Goal: Transaction & Acquisition: Obtain resource

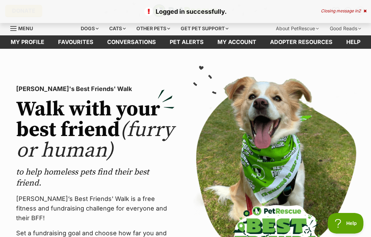
click at [114, 31] on div "Cats" at bounding box center [117, 29] width 26 height 14
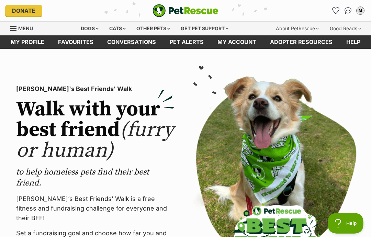
click at [126, 31] on div "Cats" at bounding box center [117, 29] width 26 height 14
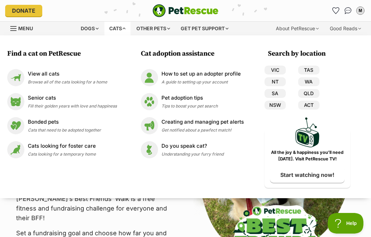
click at [75, 80] on span "Browse all of the cats looking for a home" at bounding box center [67, 81] width 79 height 5
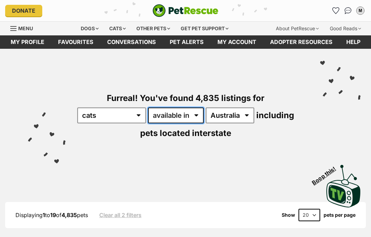
click at [203, 116] on select "available in located in" at bounding box center [176, 115] width 56 height 16
select select "disabled"
click at [203, 118] on select "available in located in" at bounding box center [176, 115] width 56 height 16
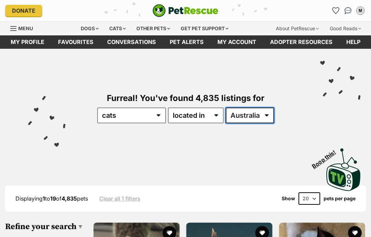
click at [263, 117] on select "Australia ACT NSW NT QLD SA TAS VIC WA" at bounding box center [249, 115] width 48 height 16
select select "VIC"
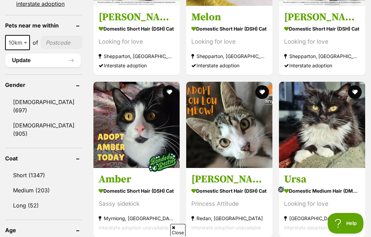
click at [355, 85] on button "favourite" at bounding box center [355, 92] width 14 height 14
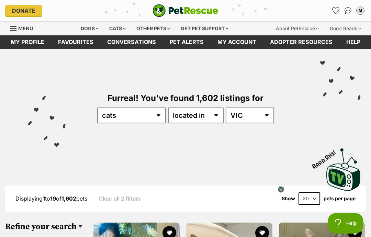
scroll to position [0, 0]
click at [335, 14] on icon "Favourites" at bounding box center [335, 10] width 7 height 7
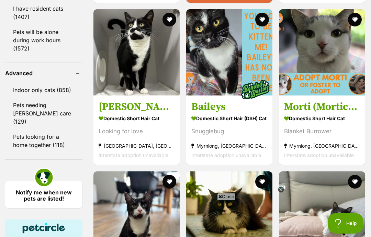
scroll to position [919, 0]
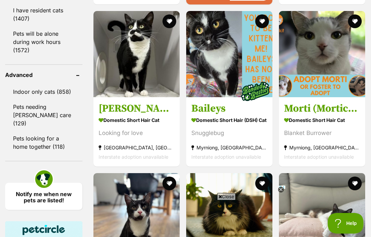
click at [359, 28] on button "favourite" at bounding box center [355, 21] width 14 height 14
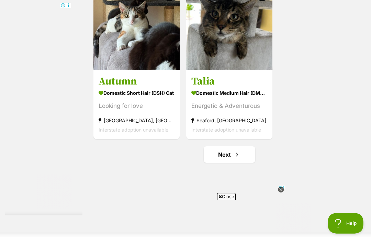
scroll to position [1303, 0]
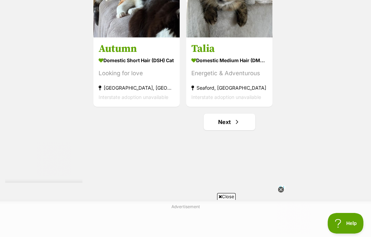
click at [232, 130] on link "Next" at bounding box center [228, 122] width 51 height 16
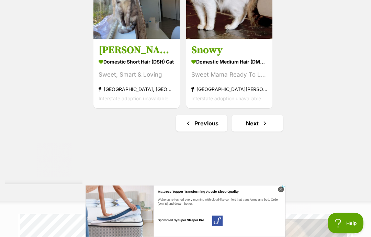
scroll to position [1302, 0]
click at [264, 131] on link "Next" at bounding box center [256, 123] width 51 height 16
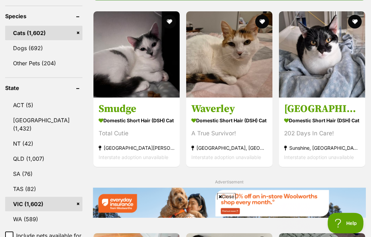
scroll to position [285, 0]
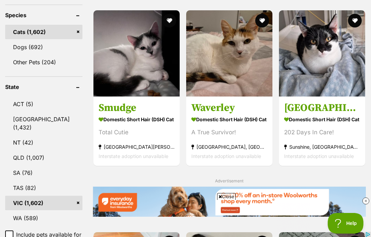
click at [355, 21] on button "favourite" at bounding box center [355, 21] width 14 height 14
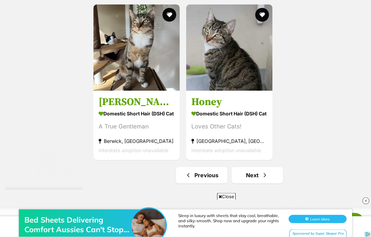
scroll to position [1432, 0]
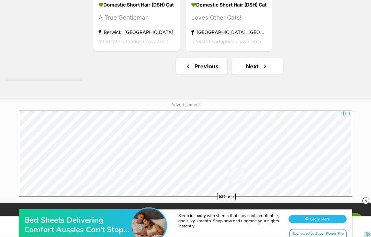
click at [266, 75] on link "Next" at bounding box center [256, 66] width 51 height 16
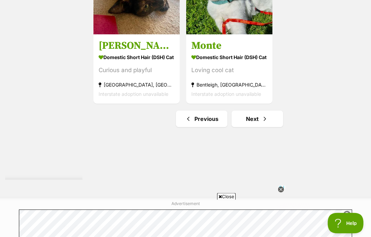
scroll to position [1306, 0]
click at [264, 127] on link "Next" at bounding box center [256, 118] width 51 height 16
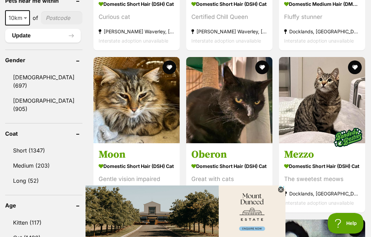
click at [282, 192] on icon at bounding box center [281, 190] width 6 height 6
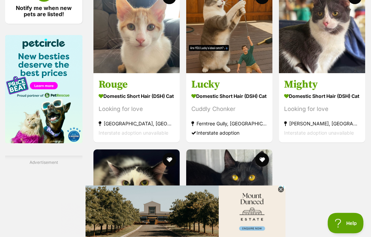
scroll to position [1105, 0]
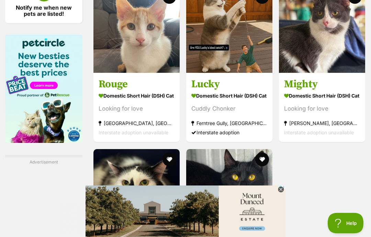
click at [281, 192] on icon at bounding box center [281, 190] width 6 height 6
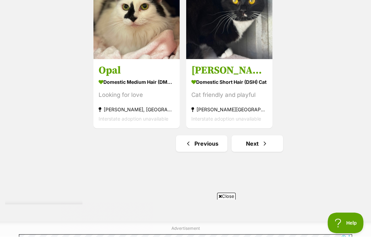
scroll to position [1281, 0]
click at [259, 152] on link "Next" at bounding box center [256, 143] width 51 height 16
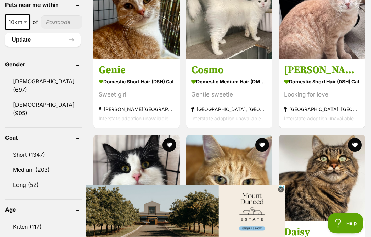
scroll to position [551, 0]
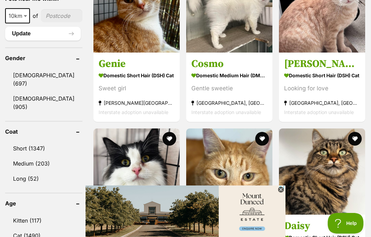
click at [282, 192] on icon at bounding box center [281, 190] width 6 height 6
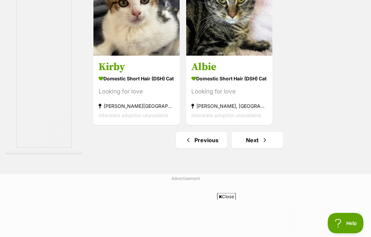
scroll to position [1385, 0]
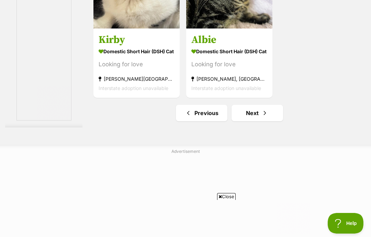
click at [263, 121] on link "Next" at bounding box center [256, 113] width 51 height 16
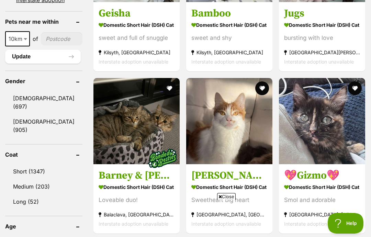
scroll to position [551, 0]
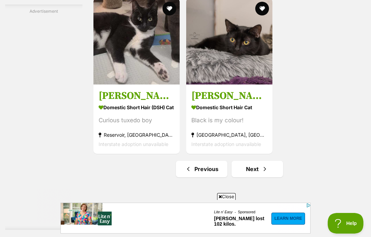
scroll to position [1272, 0]
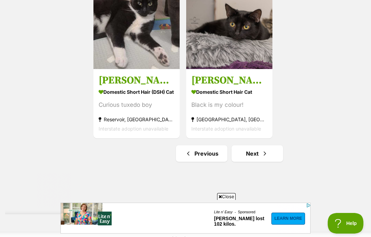
click at [254, 162] on link "Next" at bounding box center [256, 153] width 51 height 16
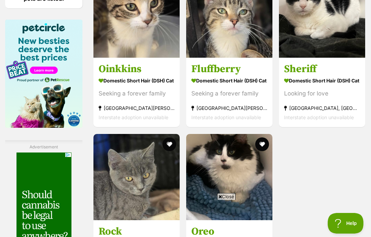
scroll to position [1110, 0]
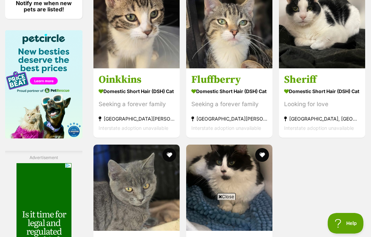
click at [311, 86] on h3 "Sheriff" at bounding box center [322, 79] width 76 height 13
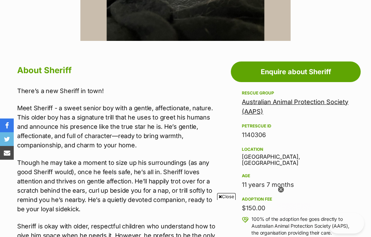
click at [332, 100] on link "Australian Animal Protection Society (AAPS)" at bounding box center [295, 106] width 106 height 17
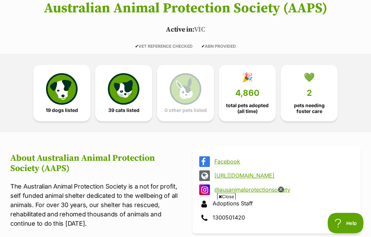
scroll to position [127, 0]
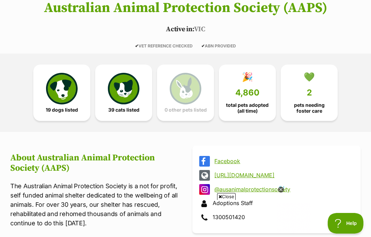
click at [82, 103] on link "19 dogs listed" at bounding box center [61, 93] width 57 height 56
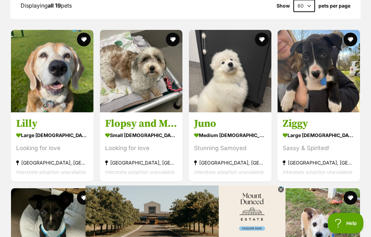
scroll to position [615, 0]
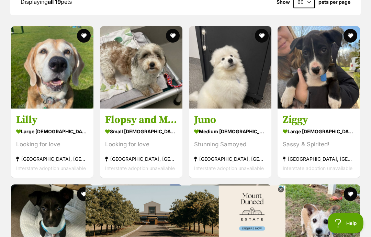
click at [282, 192] on icon at bounding box center [281, 190] width 6 height 6
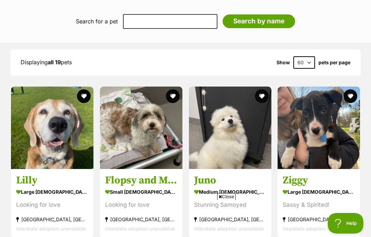
scroll to position [573, 0]
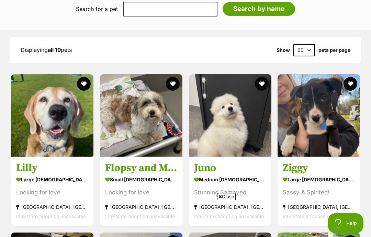
click at [156, 171] on h3 "Flopsy and Mopsy" at bounding box center [141, 167] width 72 height 13
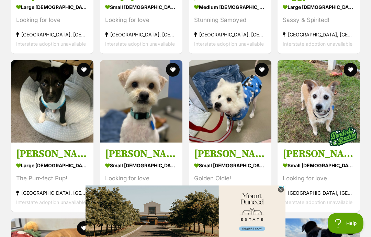
scroll to position [773, 0]
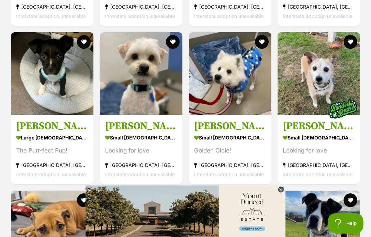
click at [125, 128] on h3 "Leo" at bounding box center [141, 125] width 72 height 13
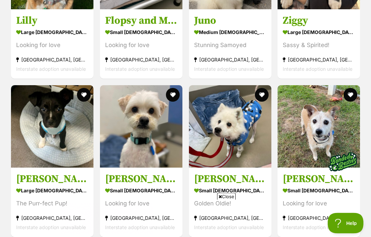
scroll to position [720, 0]
click at [218, 179] on h3 "[PERSON_NAME]" at bounding box center [230, 178] width 72 height 13
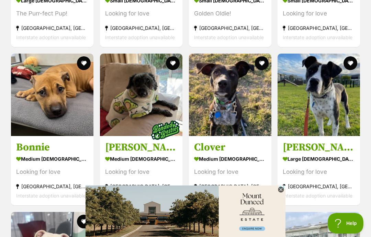
scroll to position [927, 0]
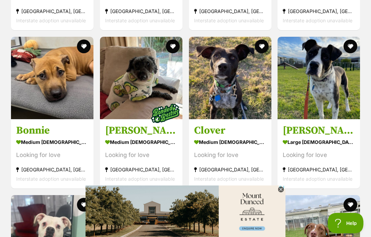
click at [247, 136] on h3 "Clover" at bounding box center [230, 130] width 72 height 13
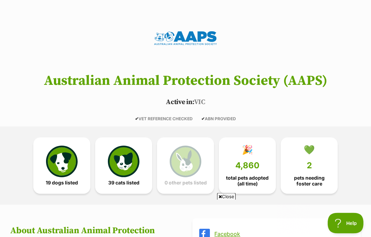
scroll to position [54, 0]
click at [129, 187] on link "39 cats listed" at bounding box center [123, 165] width 57 height 56
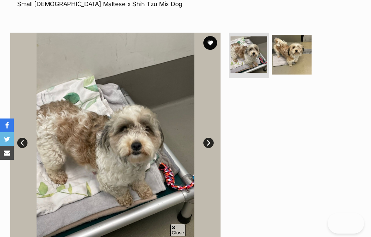
click at [294, 61] on img at bounding box center [291, 55] width 40 height 40
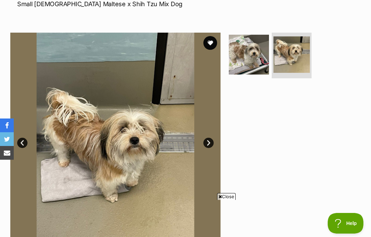
click at [260, 58] on img at bounding box center [249, 55] width 40 height 40
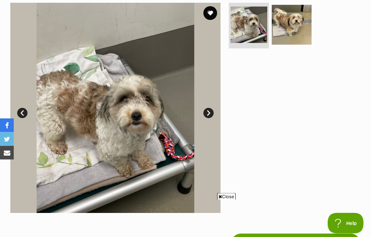
scroll to position [118, 0]
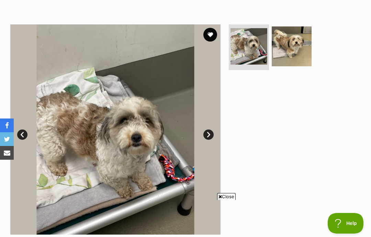
click at [296, 45] on img at bounding box center [291, 46] width 40 height 40
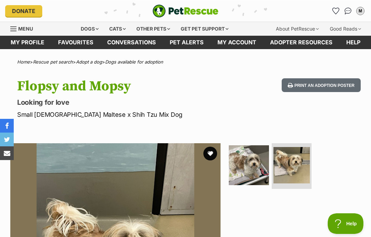
scroll to position [0, 0]
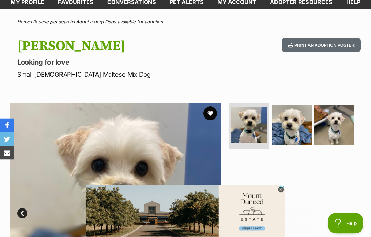
scroll to position [46, 0]
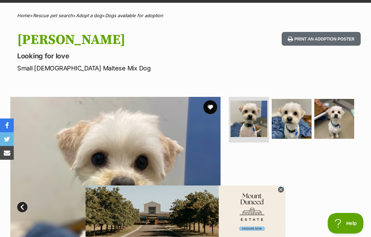
click at [289, 126] on img at bounding box center [291, 119] width 40 height 40
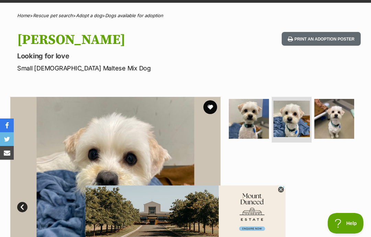
scroll to position [145, 0]
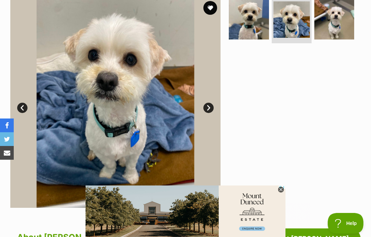
click at [343, 27] on img at bounding box center [334, 20] width 40 height 40
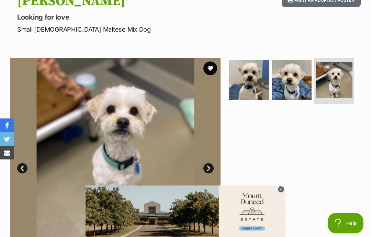
scroll to position [73, 0]
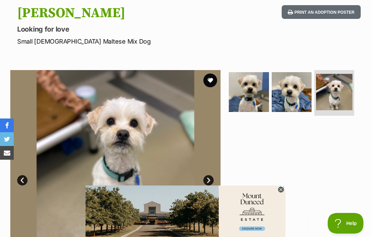
click at [295, 99] on img at bounding box center [291, 92] width 40 height 40
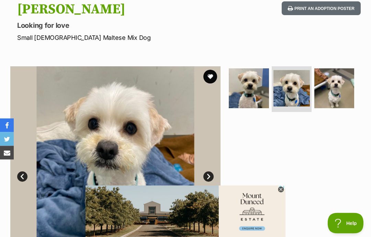
scroll to position [77, 0]
click at [253, 107] on img at bounding box center [249, 88] width 40 height 40
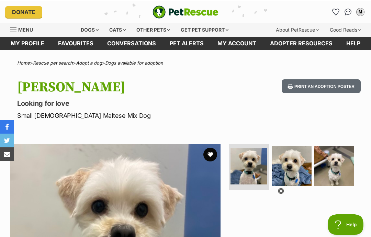
scroll to position [0, 0]
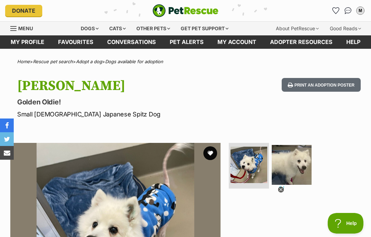
scroll to position [18, 0]
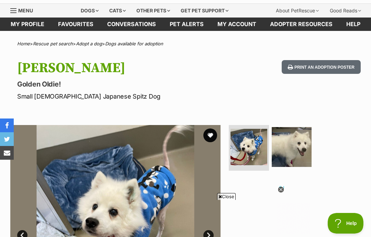
click at [286, 148] on img at bounding box center [291, 147] width 40 height 40
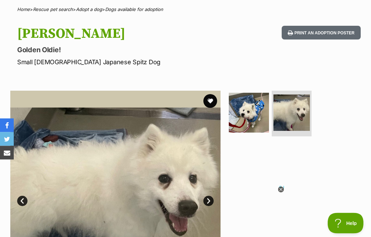
scroll to position [0, 0]
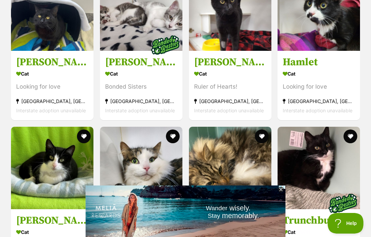
scroll to position [811, 0]
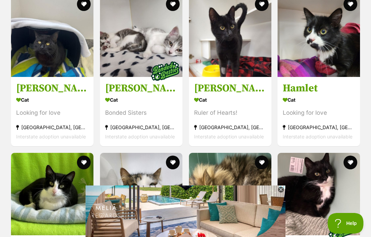
click at [71, 85] on h3 "[PERSON_NAME]" at bounding box center [52, 88] width 72 height 13
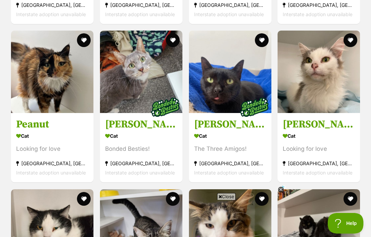
scroll to position [0, 0]
click at [324, 145] on section "Cat Looking for love Keysborough, VIC Interstate adoption unavailable" at bounding box center [318, 154] width 72 height 46
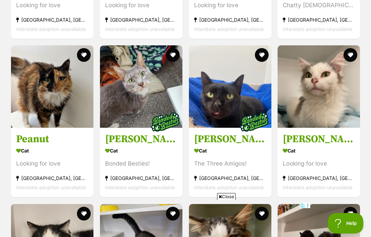
scroll to position [1551, 0]
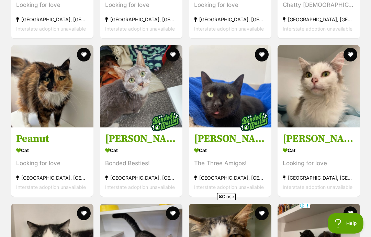
click at [167, 150] on div "Cat" at bounding box center [141, 150] width 72 height 10
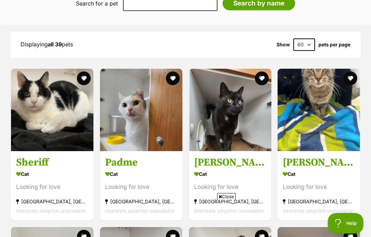
scroll to position [0, 0]
click at [153, 179] on section "Cat Looking for love Keysborough, VIC Interstate adoption unavailable" at bounding box center [141, 192] width 72 height 46
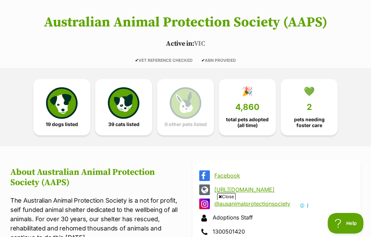
scroll to position [109, 0]
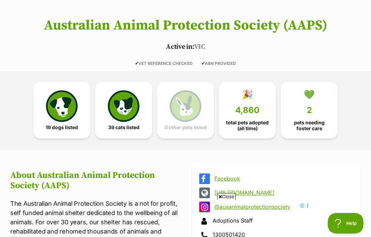
click at [270, 128] on link "🎉 4,860 total pets adopted (all time)" at bounding box center [247, 110] width 57 height 56
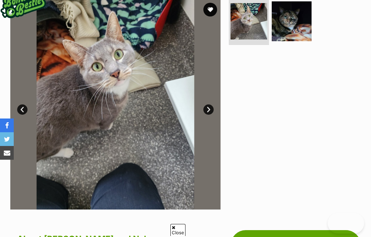
click at [304, 33] on img at bounding box center [291, 21] width 40 height 40
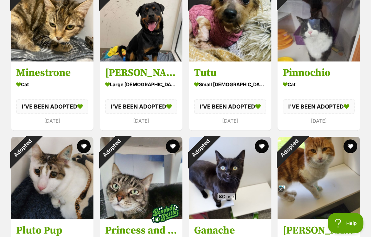
scroll to position [1615, 0]
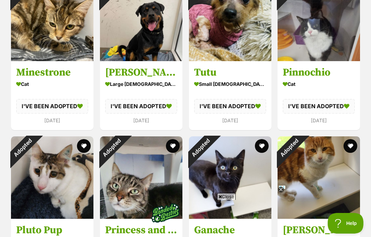
click at [281, 192] on icon at bounding box center [281, 190] width 6 height 6
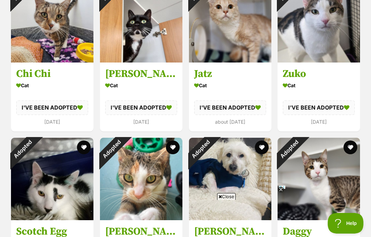
scroll to position [2508, 0]
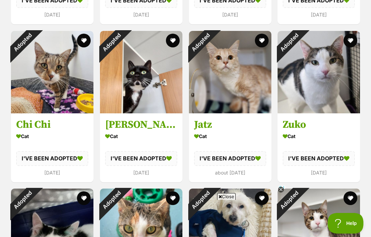
click at [281, 190] on icon at bounding box center [281, 190] width 6 height 6
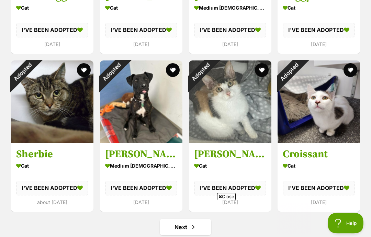
scroll to position [2794, 0]
click at [198, 230] on link "Next" at bounding box center [185, 227] width 51 height 16
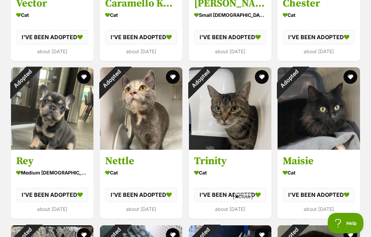
scroll to position [1375, 0]
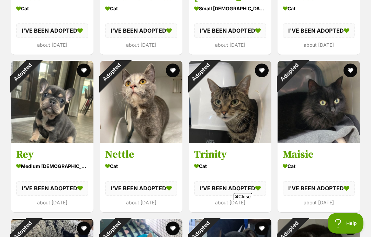
click at [34, 84] on div "Adopted" at bounding box center [22, 72] width 23 height 23
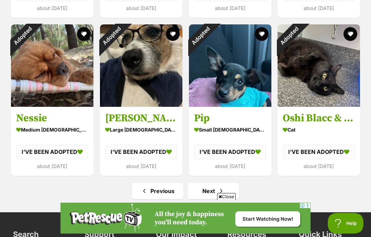
scroll to position [0, 0]
click at [228, 197] on link "Next" at bounding box center [212, 191] width 51 height 16
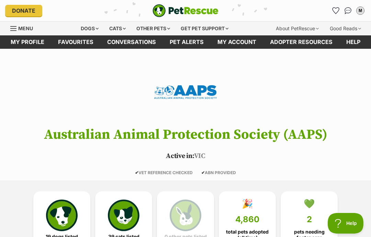
click at [31, 31] on span "Menu" at bounding box center [25, 28] width 15 height 6
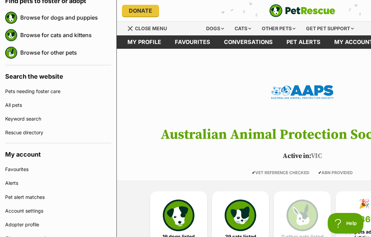
scroll to position [82, 0]
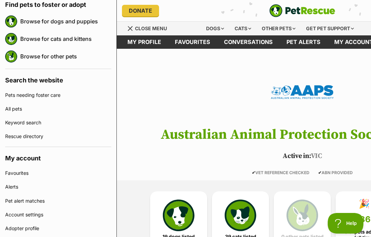
click at [40, 138] on link "Rescue directory" at bounding box center [58, 136] width 106 height 14
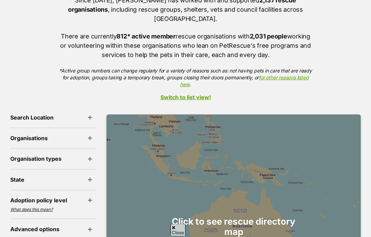
scroll to position [87, 0]
click at [89, 135] on header "Organisations" at bounding box center [53, 138] width 86 height 6
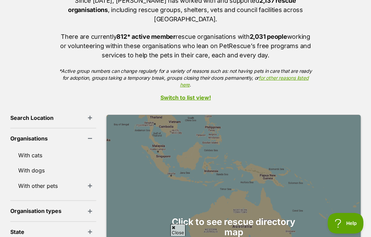
scroll to position [0, 0]
click at [42, 150] on link "With cats" at bounding box center [53, 155] width 86 height 14
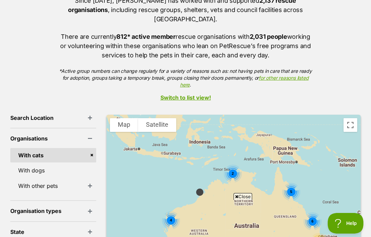
click at [79, 115] on header "Search Location" at bounding box center [53, 118] width 86 height 6
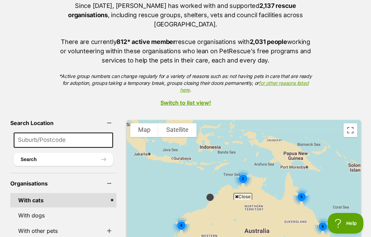
scroll to position [85, 0]
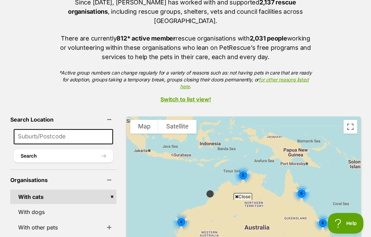
click at [79, 129] on input at bounding box center [63, 136] width 99 height 15
click at [76, 130] on input at bounding box center [63, 136] width 99 height 15
type input "Campbellfeild"
click at [53, 149] on button "Search" at bounding box center [63, 155] width 99 height 13
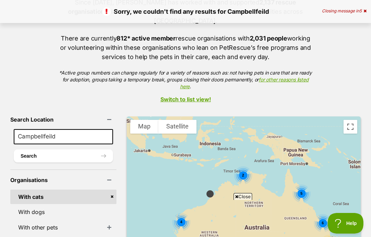
click at [53, 149] on button "Search" at bounding box center [63, 155] width 99 height 13
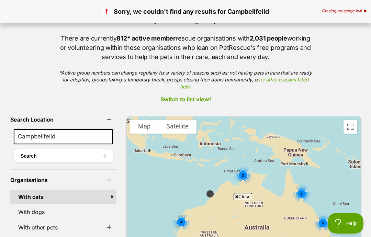
click at [68, 129] on input "Campbellfeild" at bounding box center [63, 136] width 99 height 15
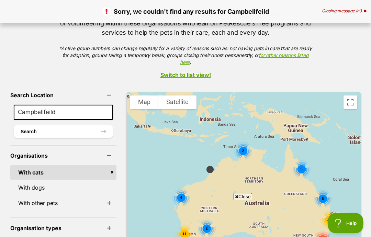
scroll to position [109, 0]
click at [54, 125] on button "Search" at bounding box center [63, 131] width 99 height 13
click at [61, 128] on button "Search" at bounding box center [63, 131] width 99 height 13
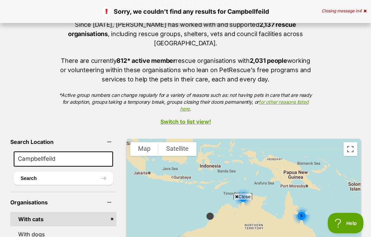
scroll to position [0, 0]
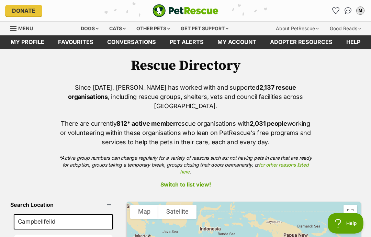
click at [14, 29] on div "Menu" at bounding box center [13, 28] width 7 height 5
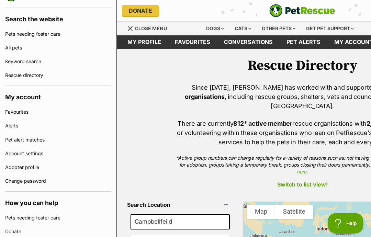
scroll to position [143, 0]
click at [21, 64] on link "Keyword search" at bounding box center [58, 62] width 106 height 14
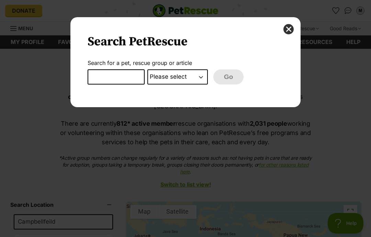
click at [99, 74] on input "Dialog Window - Close (Press escape to close)" at bounding box center [115, 76] width 57 height 15
type input "Lort smith"
click at [192, 79] on select "Please select PetRescue ID Pet name Group Article" at bounding box center [177, 76] width 60 height 15
select select "group"
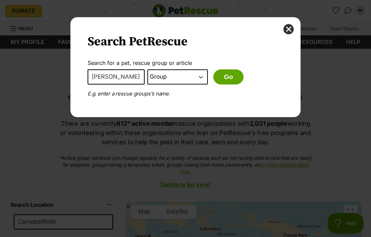
click at [233, 81] on button "Go" at bounding box center [228, 76] width 30 height 15
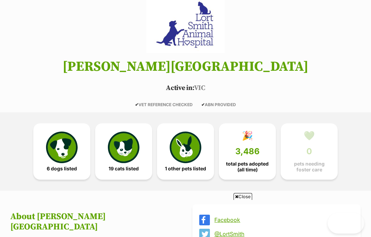
click at [249, 170] on link "🎉 3,486 total pets adopted (all time)" at bounding box center [247, 151] width 57 height 56
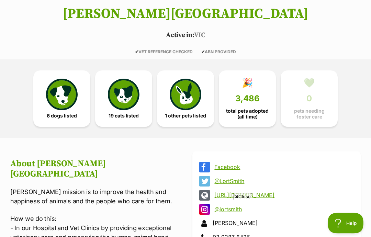
scroll to position [120, 0]
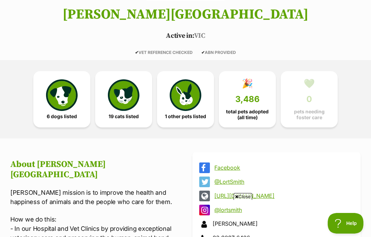
click at [66, 114] on span "6 dogs listed" at bounding box center [62, 116] width 30 height 5
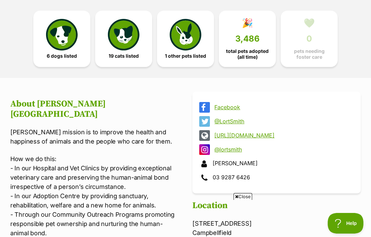
scroll to position [189, 0]
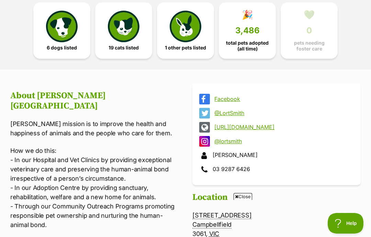
click at [138, 45] on span "19 cats listed" at bounding box center [123, 47] width 30 height 5
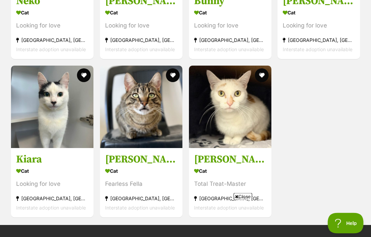
scroll to position [1299, 0]
click at [35, 163] on h3 "Kiara" at bounding box center [52, 159] width 72 height 13
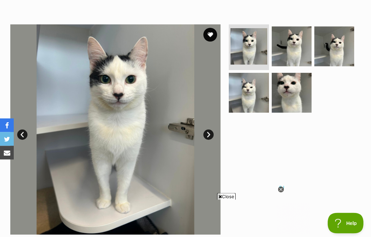
scroll to position [119, 0]
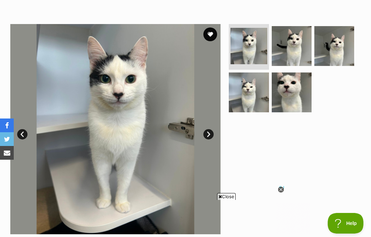
click at [297, 101] on img at bounding box center [291, 92] width 40 height 40
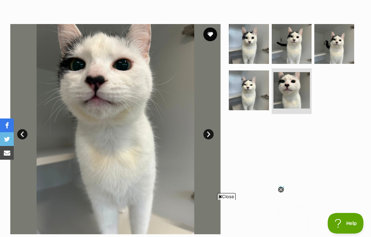
click at [253, 95] on img at bounding box center [249, 90] width 40 height 40
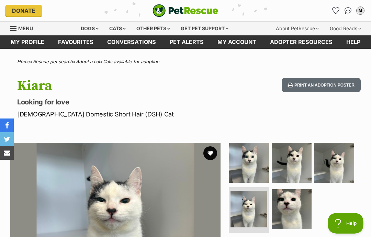
scroll to position [0, 0]
click at [190, 42] on link "Pet alerts" at bounding box center [187, 41] width 48 height 13
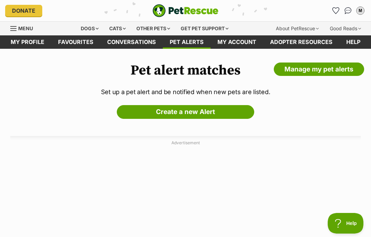
click at [25, 33] on link "Menu" at bounding box center [23, 28] width 27 height 12
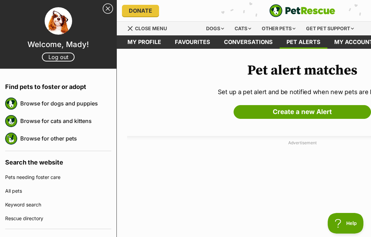
click at [40, 206] on link "Keyword search" at bounding box center [58, 205] width 106 height 14
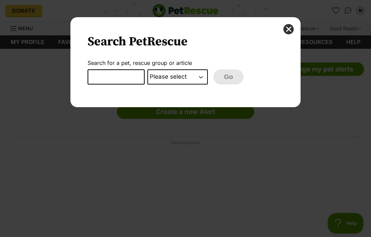
click at [119, 81] on input "Dialog Window - Close (Press escape to close)" at bounding box center [115, 76] width 57 height 15
type input "Bumblebee"
click at [200, 82] on select "Please select PetRescue ID Pet name Group Article" at bounding box center [177, 76] width 60 height 15
select select "pet_name"
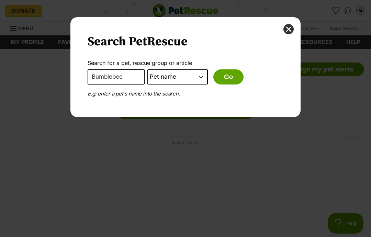
click at [225, 81] on button "Go" at bounding box center [228, 76] width 30 height 15
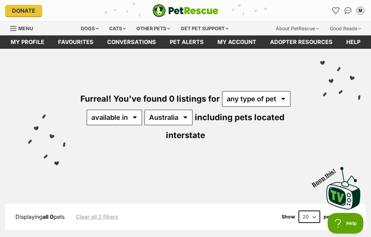
click at [336, 15] on link "Favourites" at bounding box center [335, 10] width 11 height 11
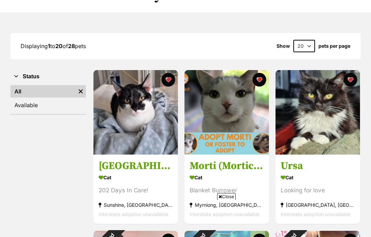
scroll to position [187, 0]
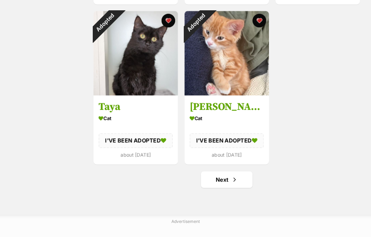
click at [221, 180] on link "Next" at bounding box center [226, 179] width 51 height 16
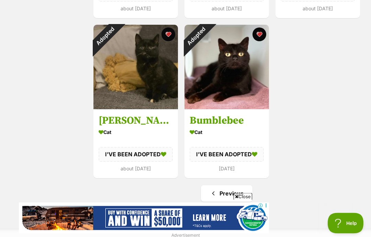
scroll to position [435, 0]
click at [207, 48] on div "Adopted" at bounding box center [195, 36] width 23 height 23
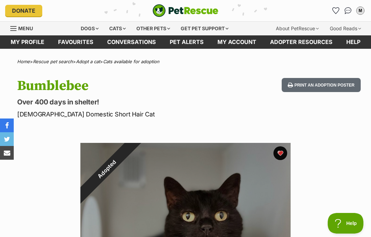
click at [17, 34] on link "Menu" at bounding box center [23, 28] width 27 height 12
